Goal: Navigation & Orientation: Find specific page/section

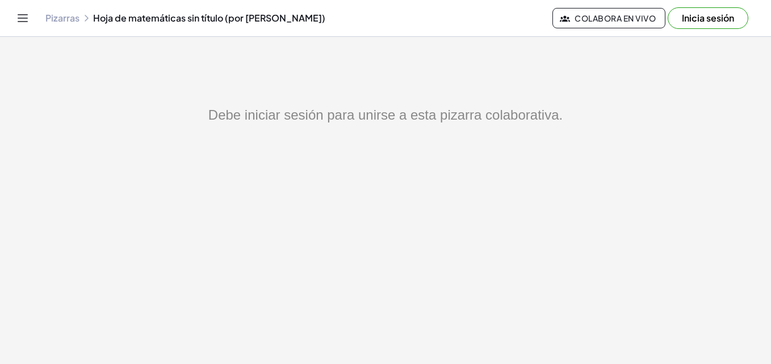
scroll to position [1, 0]
click at [735, 18] on button "Inicia sesión" at bounding box center [708, 18] width 81 height 22
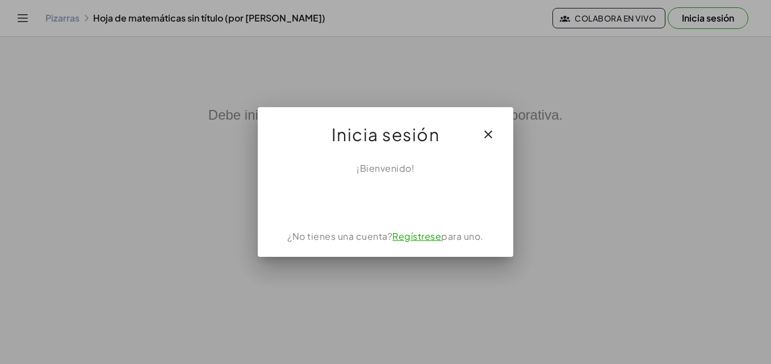
click at [421, 236] on link "Regístrese" at bounding box center [416, 236] width 49 height 12
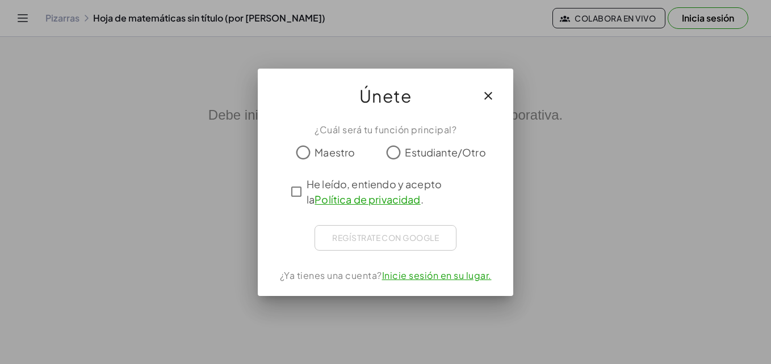
click at [493, 92] on icon "button" at bounding box center [488, 96] width 14 height 14
